Goal: Check status: Check status

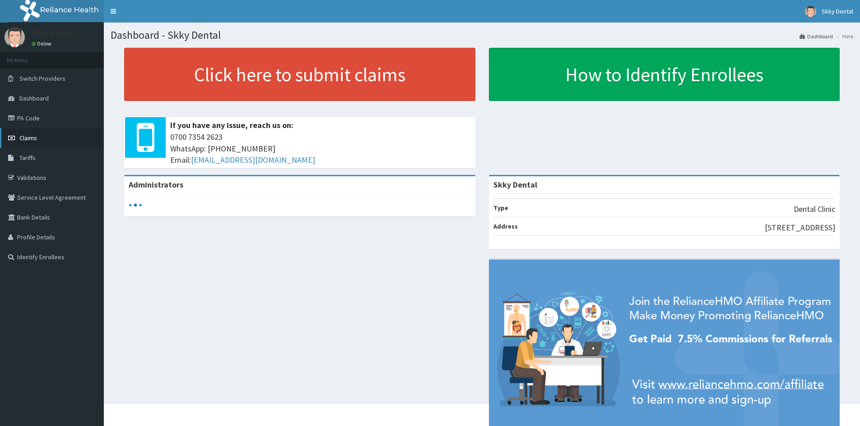
click at [29, 136] on span "Claims" at bounding box center [28, 138] width 18 height 8
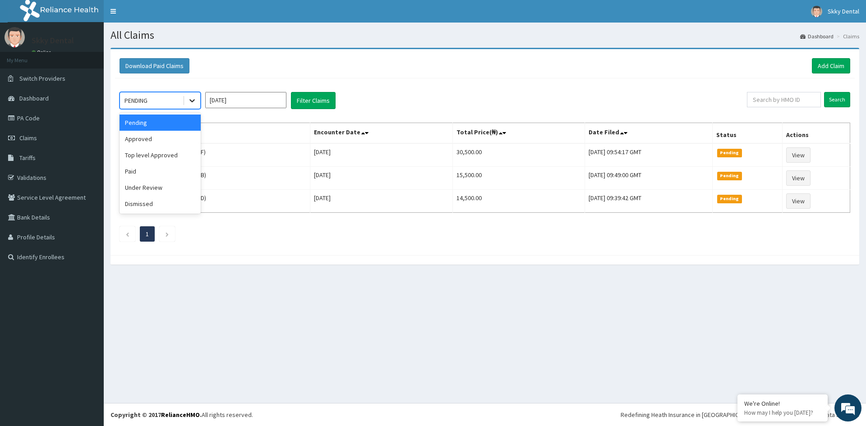
click at [192, 98] on icon at bounding box center [192, 100] width 9 height 9
click at [147, 141] on div "Approved" at bounding box center [160, 139] width 81 height 16
click at [195, 102] on icon at bounding box center [192, 100] width 9 height 9
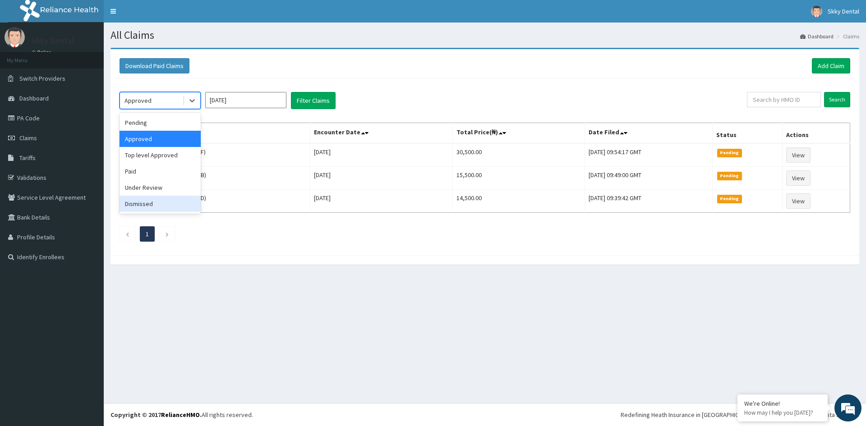
click at [153, 205] on div "Dismissed" at bounding box center [160, 204] width 81 height 16
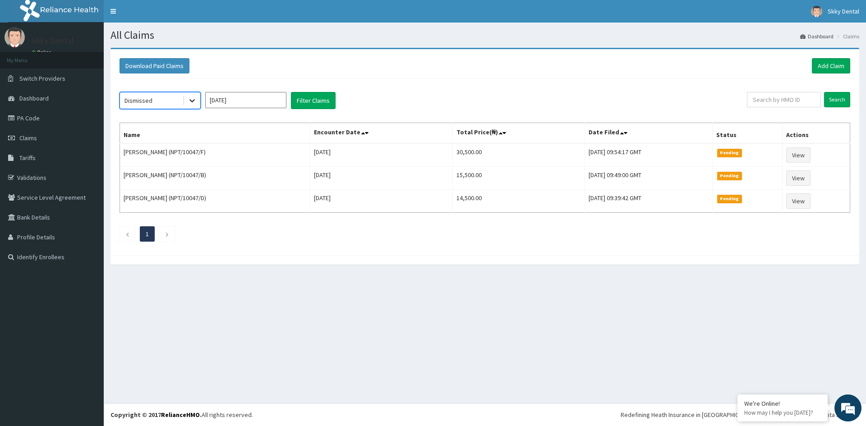
click at [195, 99] on icon at bounding box center [192, 100] width 9 height 9
click at [144, 188] on div "Under Review" at bounding box center [160, 188] width 81 height 16
click at [200, 98] on div "Under Review" at bounding box center [160, 100] width 81 height 17
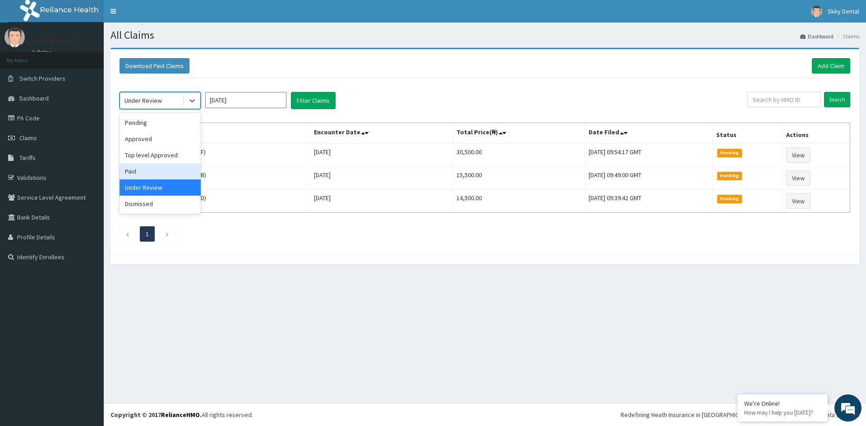
click at [170, 175] on div "Paid" at bounding box center [160, 171] width 81 height 16
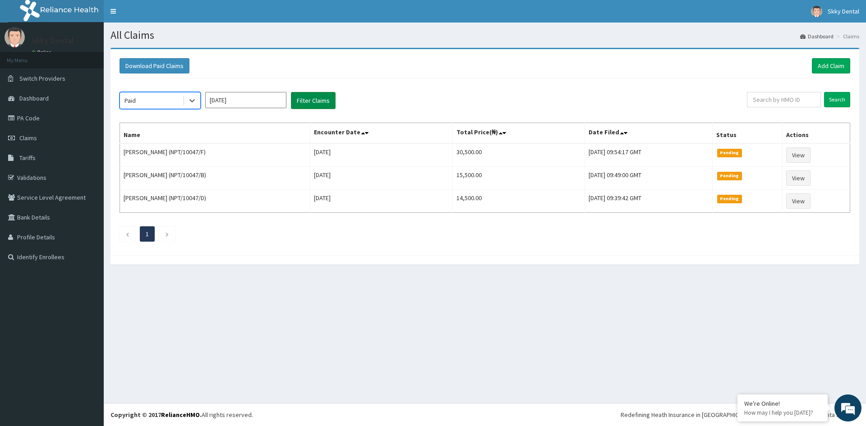
click at [304, 102] on button "Filter Claims" at bounding box center [313, 100] width 45 height 17
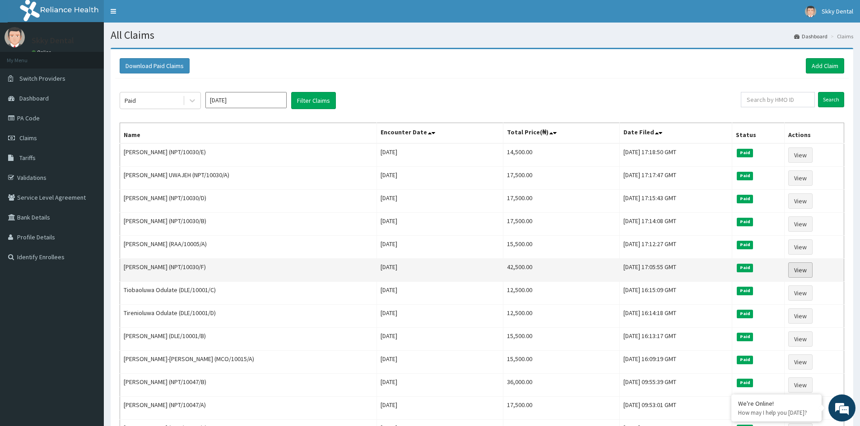
click at [802, 271] on link "View" at bounding box center [800, 270] width 24 height 15
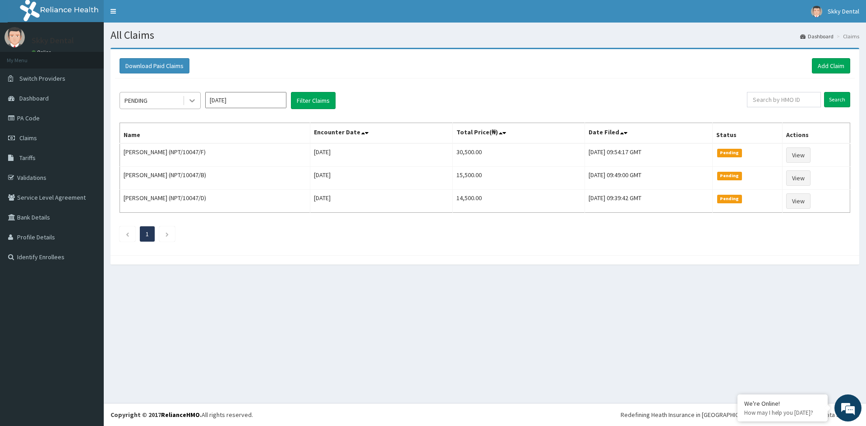
click at [195, 99] on icon at bounding box center [192, 100] width 9 height 9
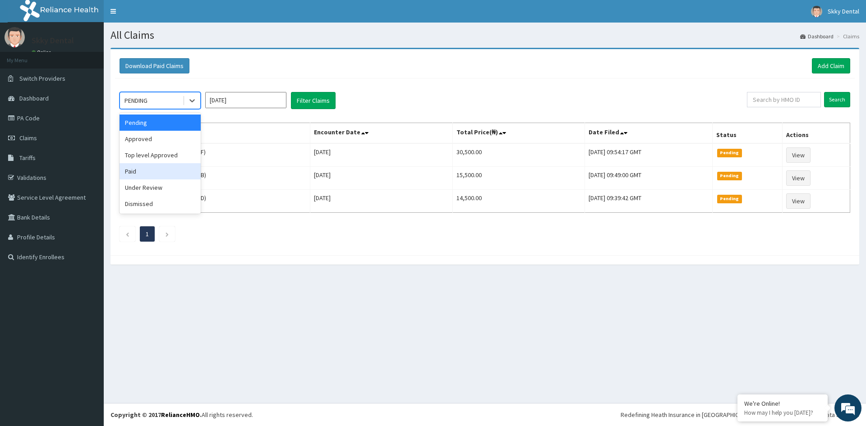
click at [136, 172] on div "Paid" at bounding box center [160, 171] width 81 height 16
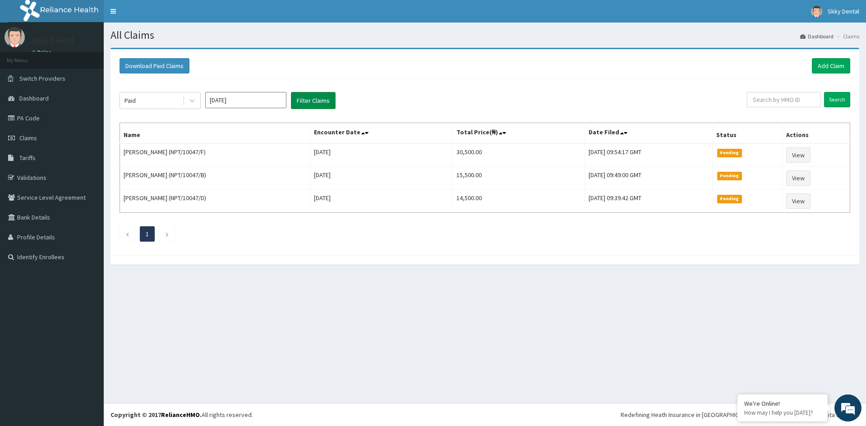
click at [314, 104] on button "Filter Claims" at bounding box center [313, 100] width 45 height 17
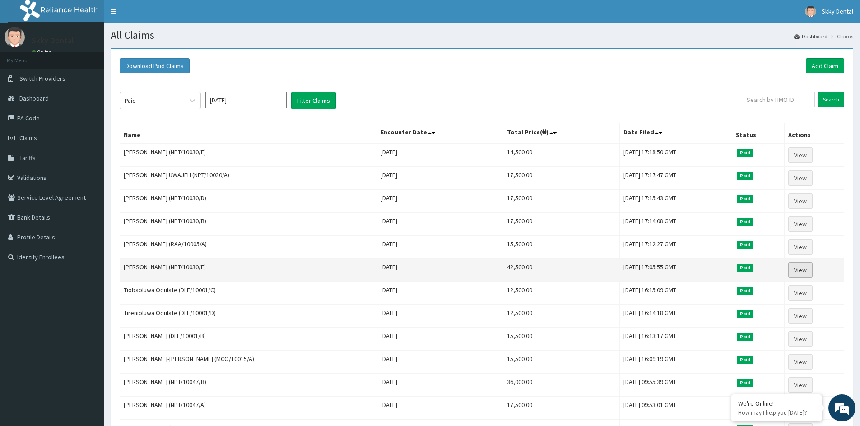
click at [803, 272] on link "View" at bounding box center [800, 270] width 24 height 15
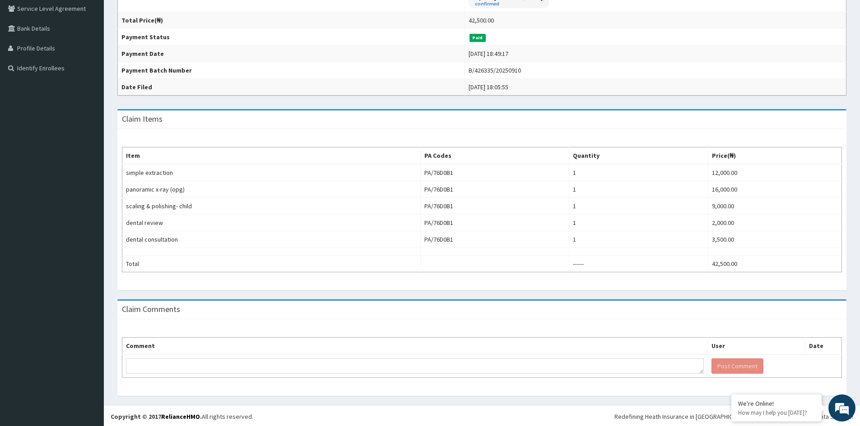
scroll to position [191, 0]
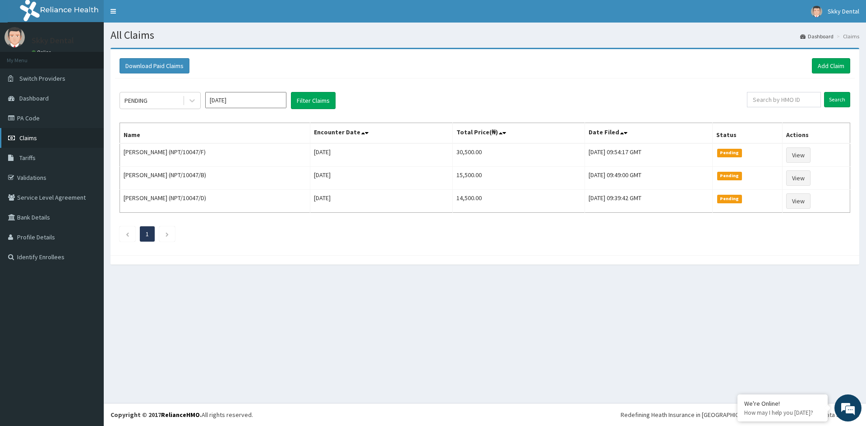
click at [33, 139] on span "Claims" at bounding box center [28, 138] width 18 height 8
click at [24, 138] on span "Claims" at bounding box center [28, 138] width 18 height 8
click at [31, 137] on span "Claims" at bounding box center [28, 138] width 18 height 8
click at [32, 118] on link "PA Code" at bounding box center [52, 118] width 104 height 20
